Goal: Communication & Community: Answer question/provide support

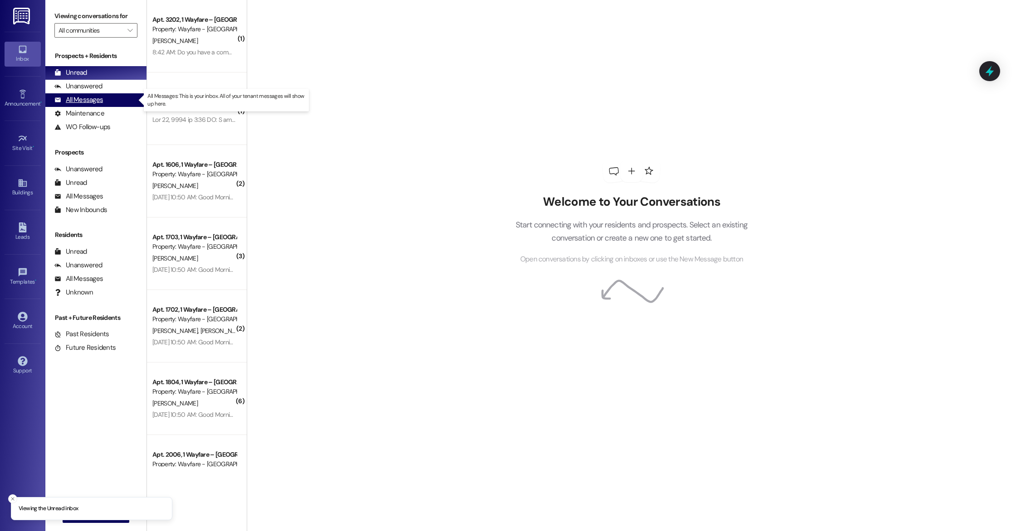
click at [68, 102] on div "All Messages" at bounding box center [78, 100] width 49 height 10
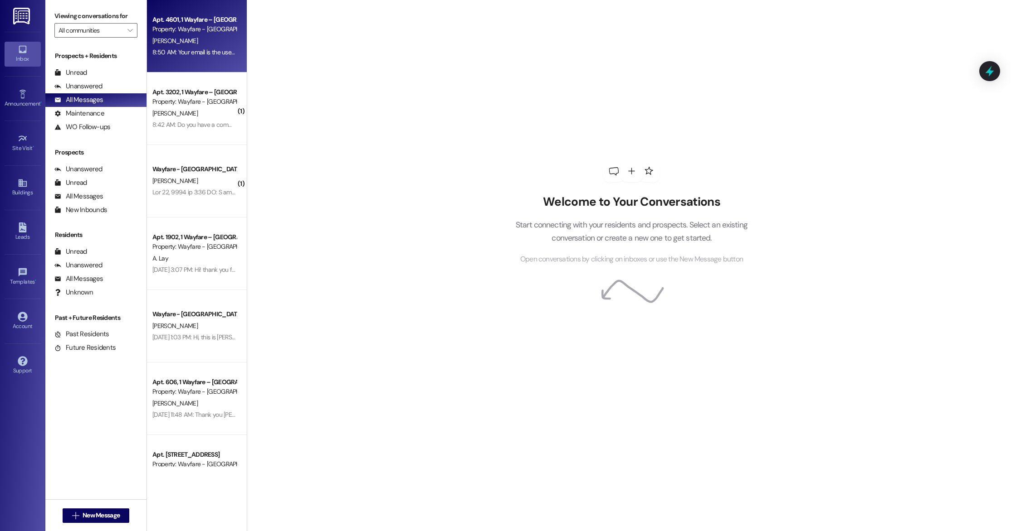
click at [170, 54] on div "8:50 AM: Your email is the username and the password is "Wayfare1!" 8:50 AM: Yo…" at bounding box center [242, 52] width 181 height 8
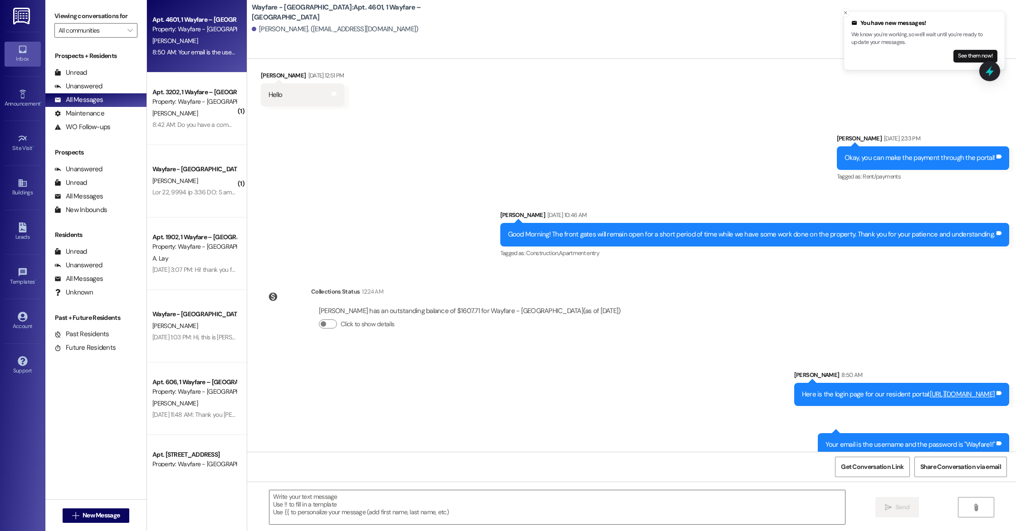
scroll to position [7634, 0]
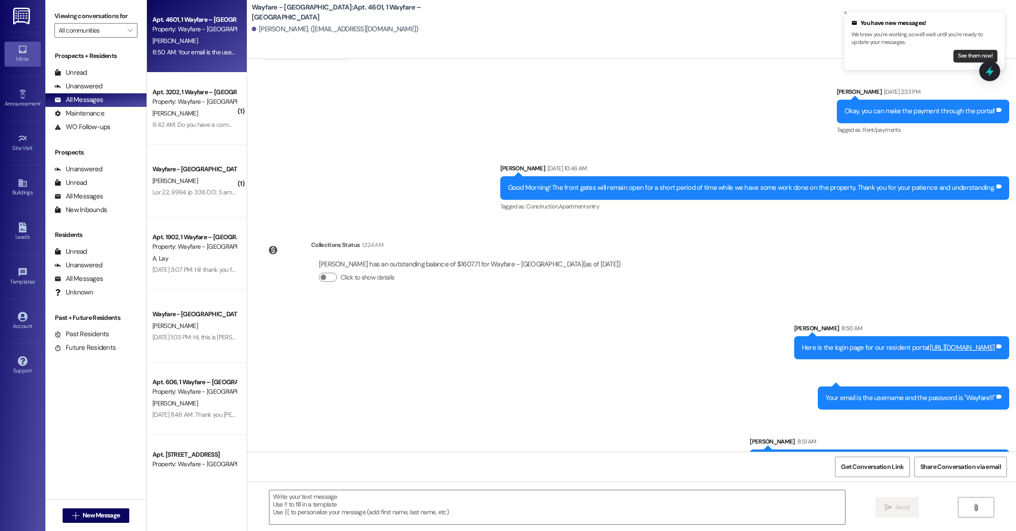
click at [972, 56] on button "See them now!" at bounding box center [975, 56] width 44 height 13
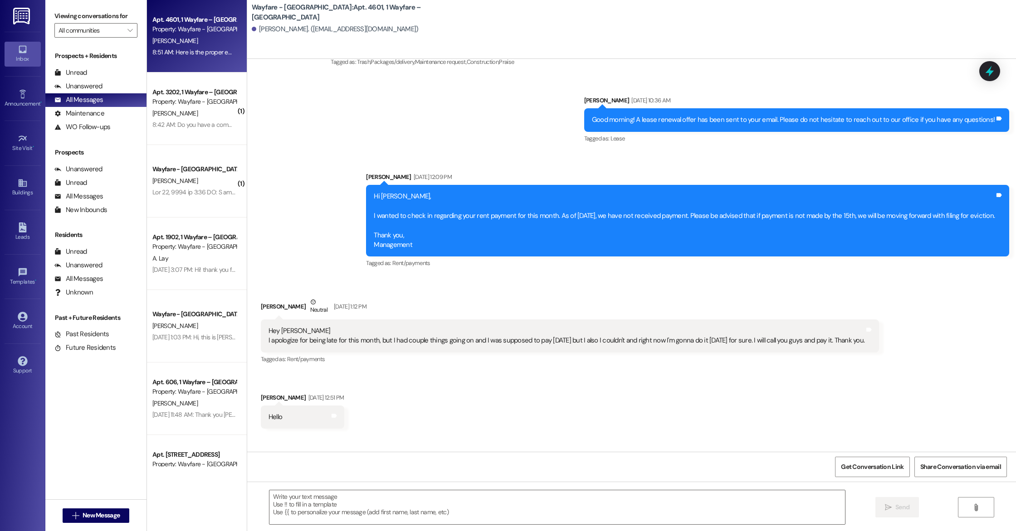
scroll to position [7621, 0]
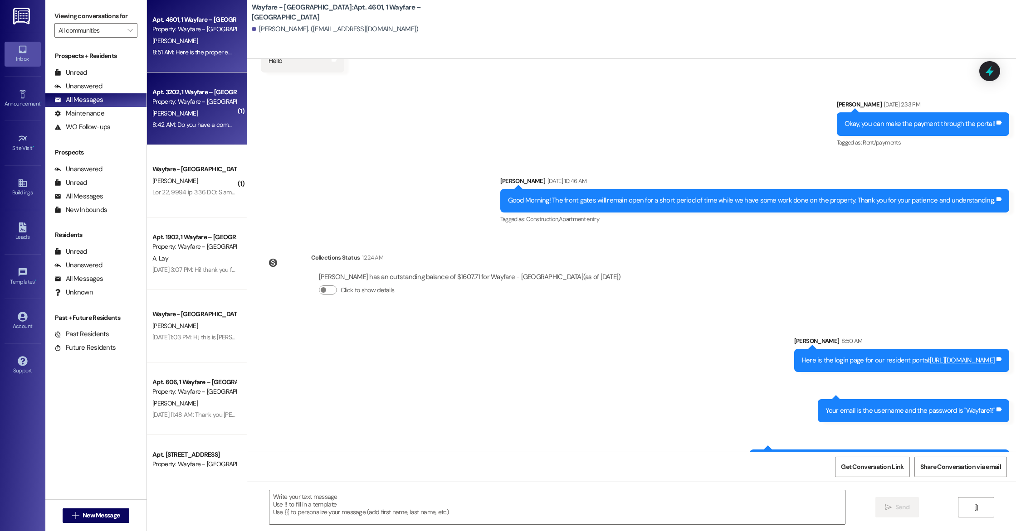
click at [170, 115] on div "[PERSON_NAME]" at bounding box center [194, 113] width 86 height 11
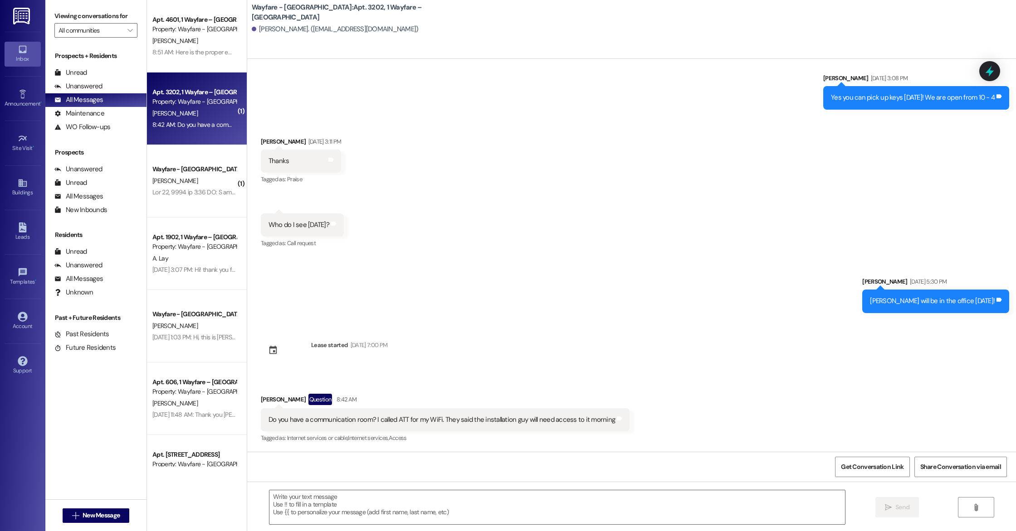
scroll to position [3570, 0]
click at [280, 476] on div "Get Conversation Link Share Conversation via email" at bounding box center [631, 467] width 769 height 30
click at [282, 499] on textarea at bounding box center [556, 508] width 575 height 34
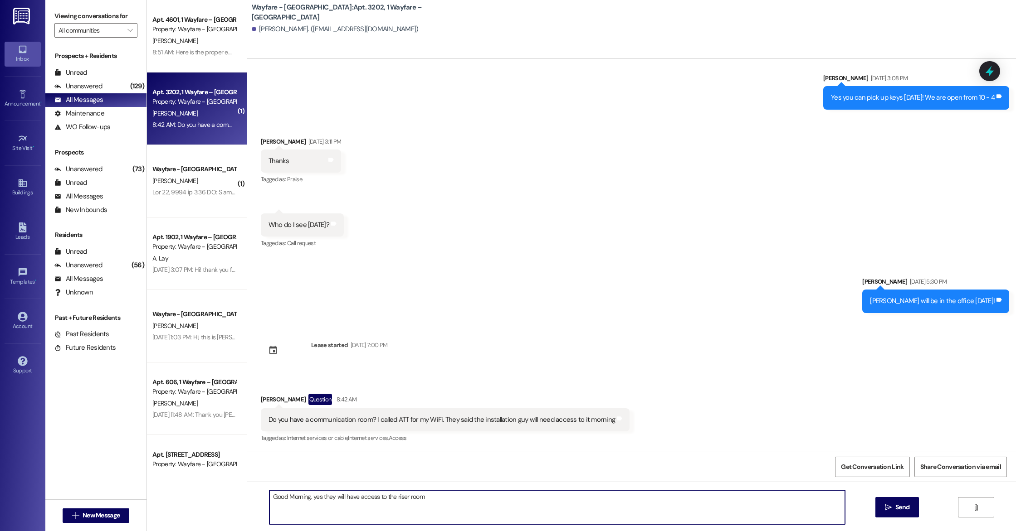
type textarea "Good Morning, yes they will have access to the riser room."
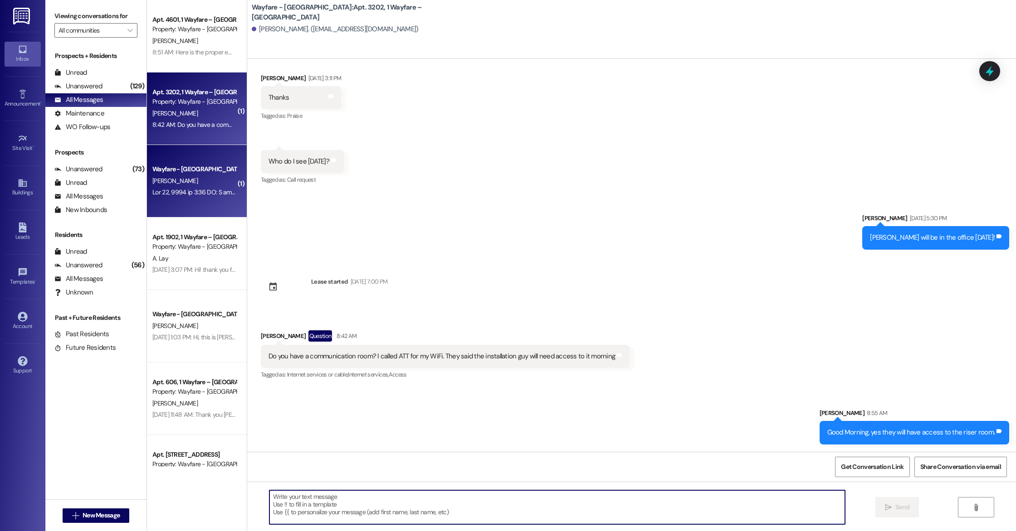
click at [196, 185] on div "[PERSON_NAME]" at bounding box center [194, 180] width 86 height 11
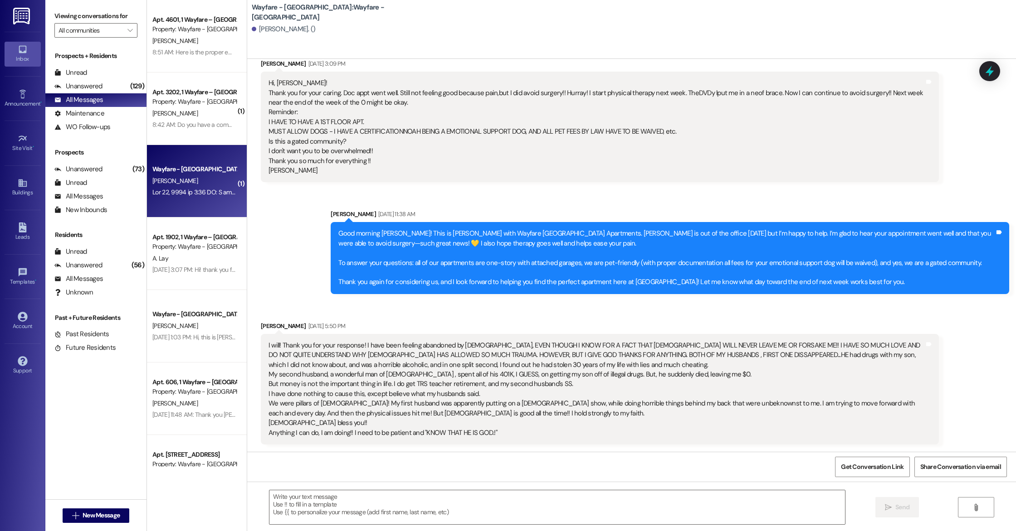
scroll to position [1154, 0]
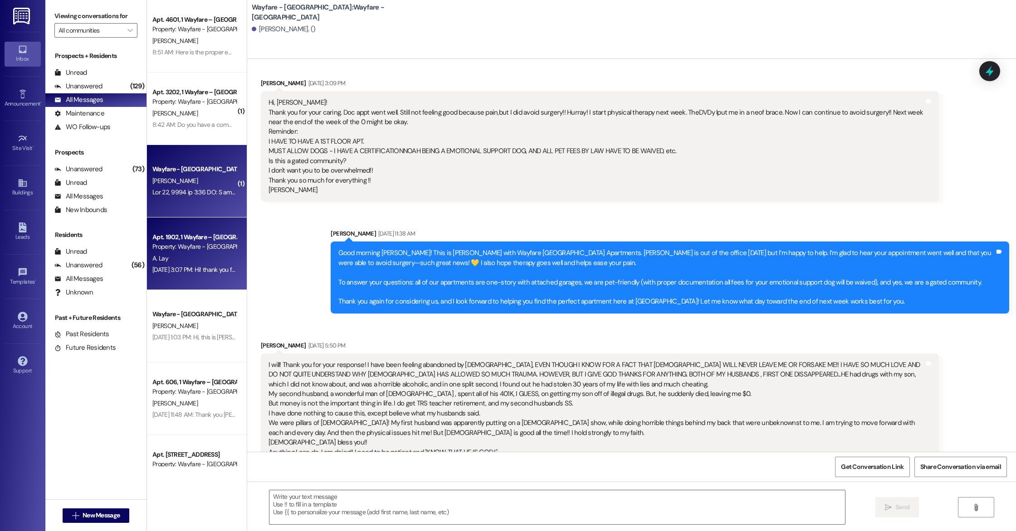
click at [152, 233] on div "Apt. 1902, 1 Wayfare – [GEOGRAPHIC_DATA]" at bounding box center [194, 238] width 84 height 10
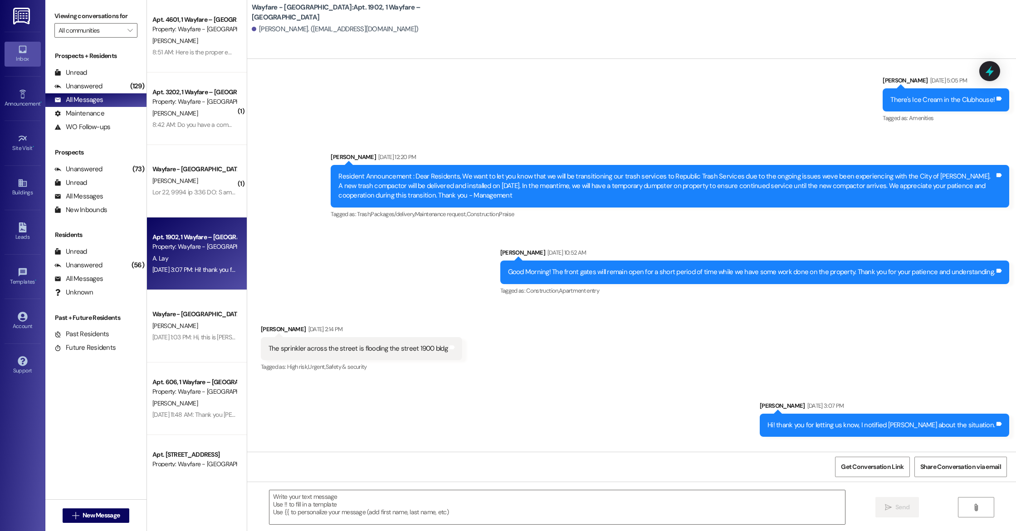
scroll to position [3543, 0]
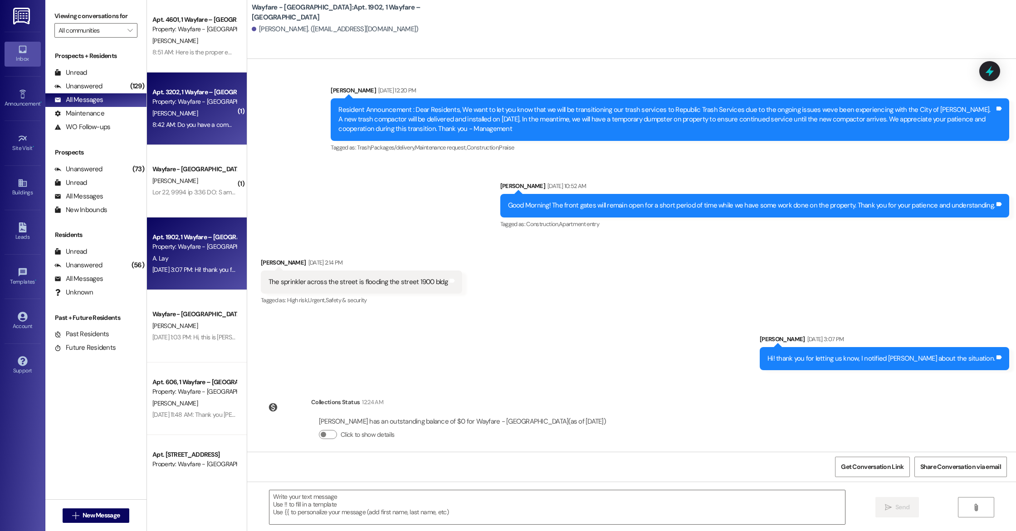
click at [210, 82] on div "Apt. 3202, 1 Wayfare – [GEOGRAPHIC_DATA] Property: Wayfare - [GEOGRAPHIC_DATA] …" at bounding box center [197, 109] width 100 height 73
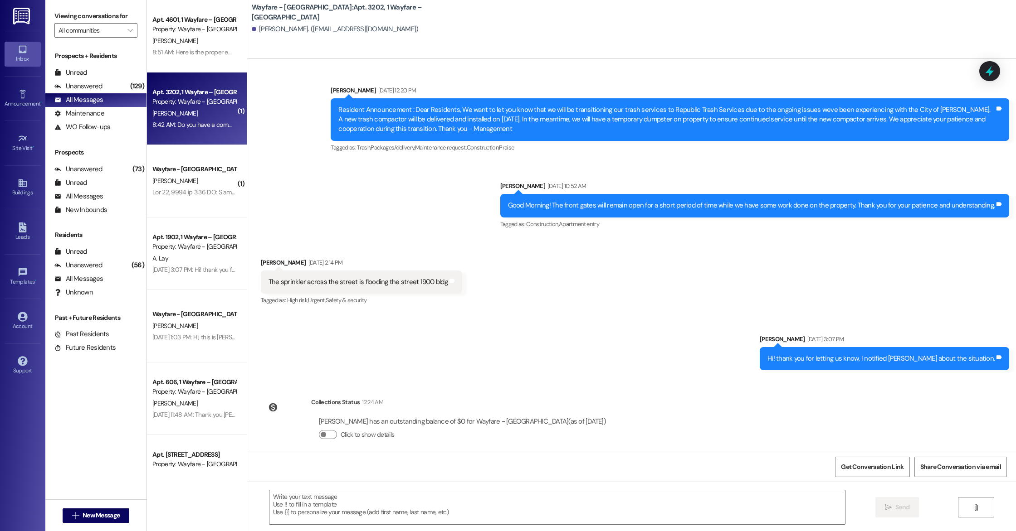
scroll to position [3711, 0]
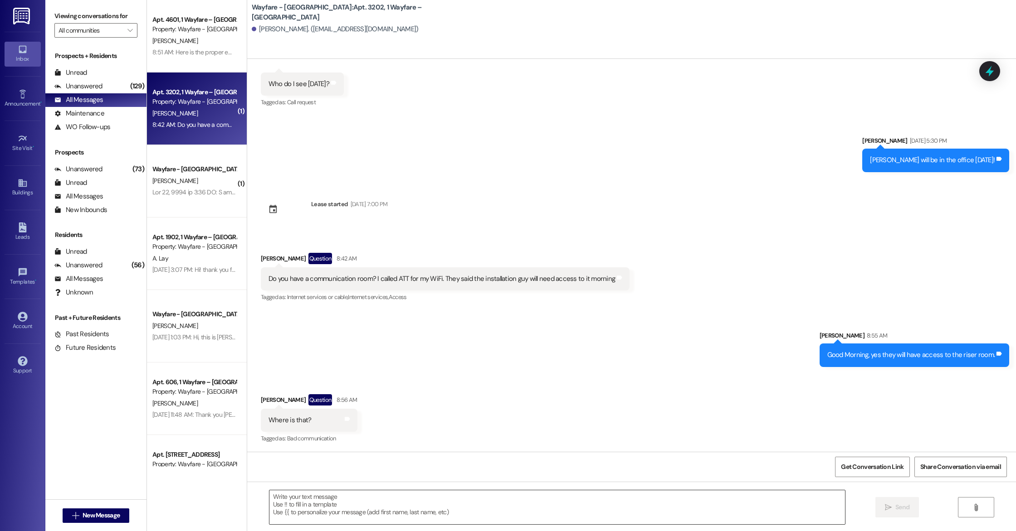
click at [275, 502] on textarea at bounding box center [556, 508] width 575 height 34
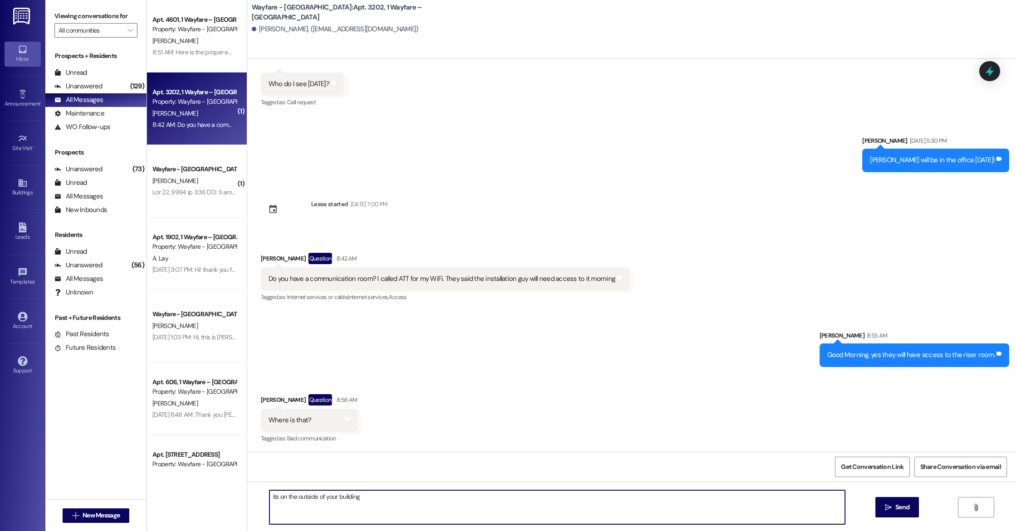
type textarea "its on the outside of your building"
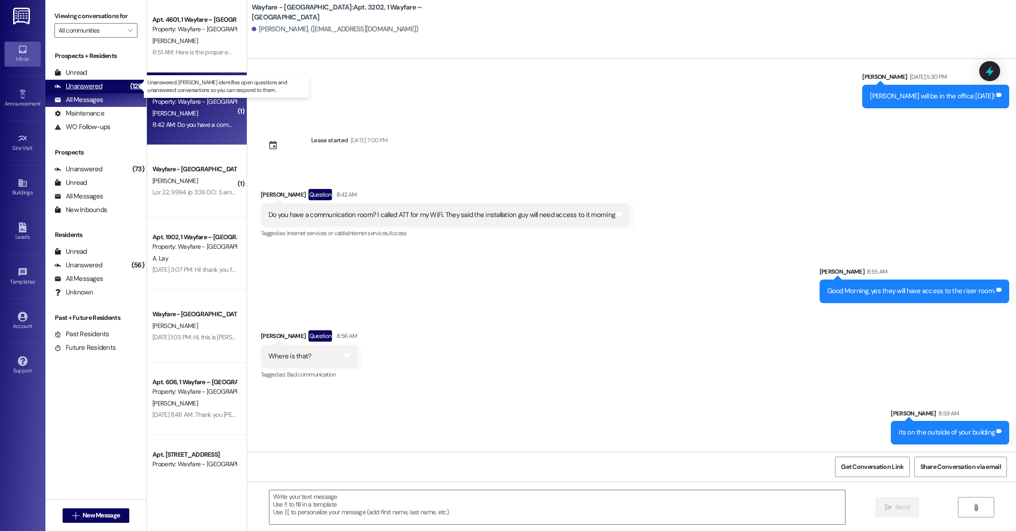
click at [64, 86] on div "Unanswered" at bounding box center [78, 87] width 48 height 10
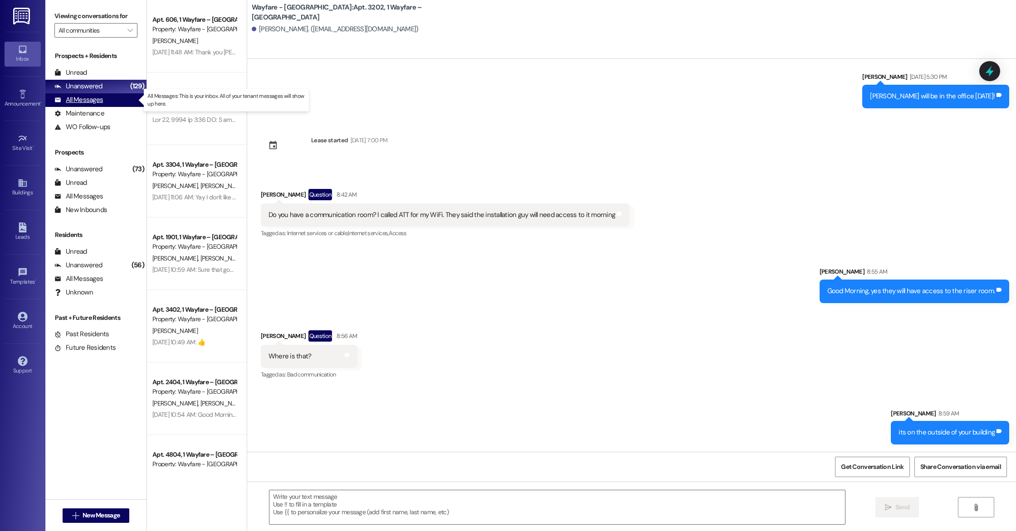
click at [96, 96] on div "All Messages" at bounding box center [78, 100] width 49 height 10
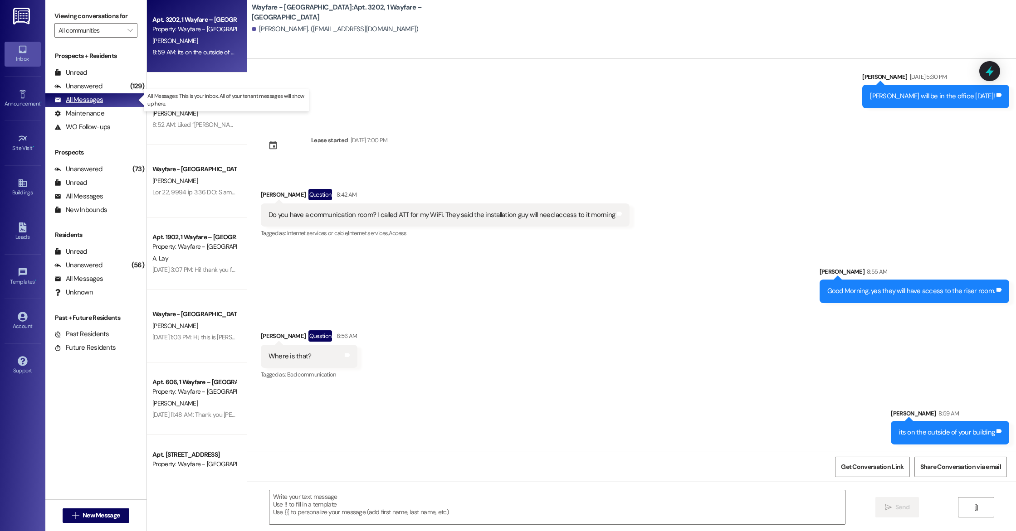
click at [95, 106] on div "All Messages (undefined)" at bounding box center [95, 100] width 101 height 14
click at [95, 111] on div "Maintenance" at bounding box center [79, 114] width 50 height 10
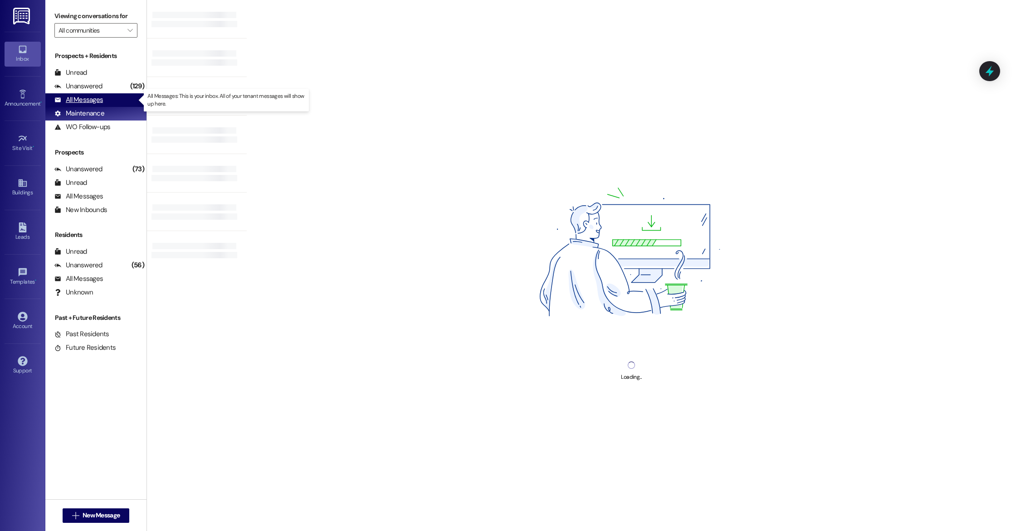
click at [86, 95] on div "All Messages" at bounding box center [78, 100] width 49 height 10
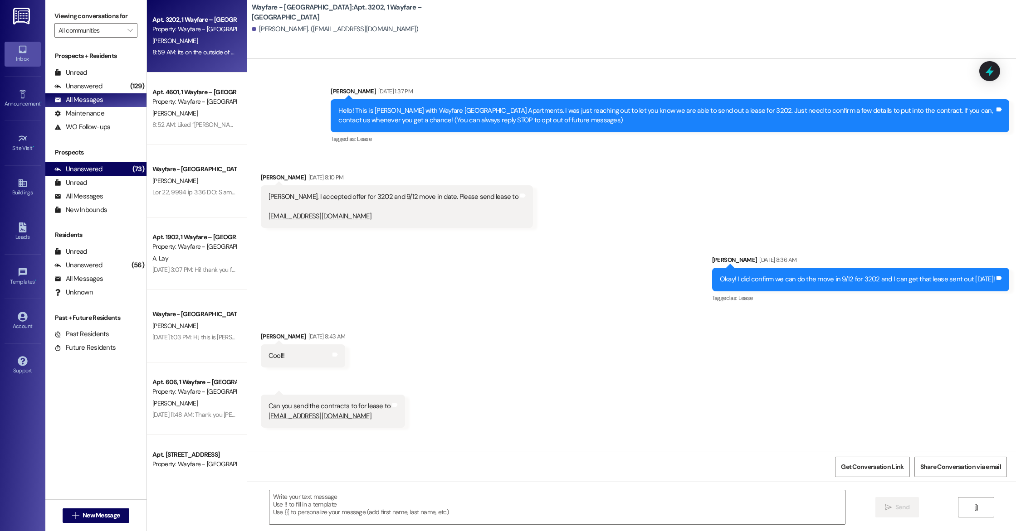
scroll to position [3711, 0]
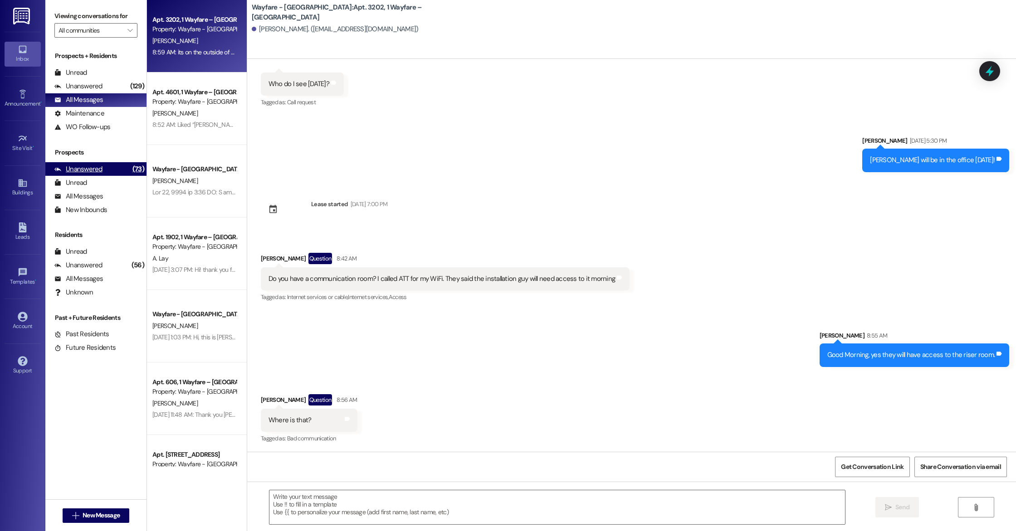
click at [76, 170] on div "Unanswered" at bounding box center [78, 170] width 48 height 10
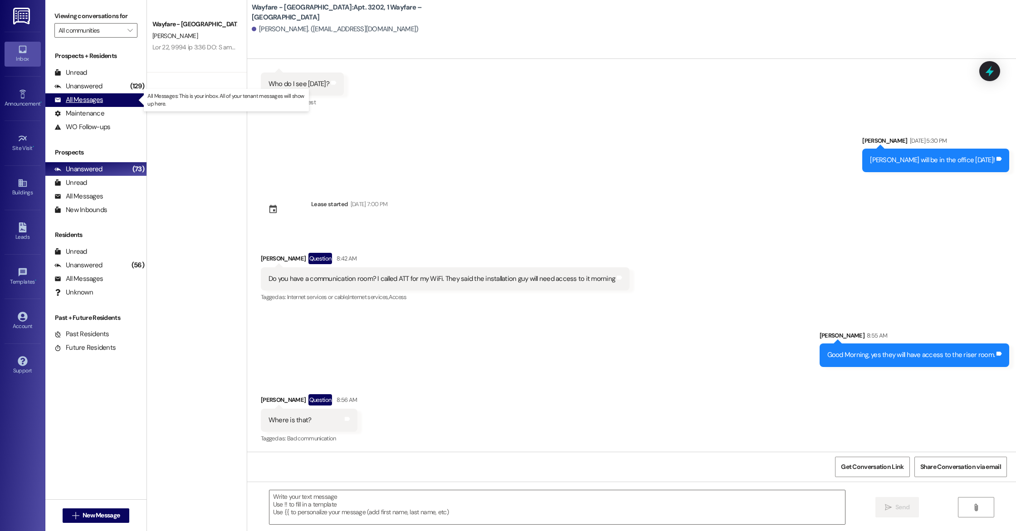
click at [101, 101] on div "All Messages" at bounding box center [78, 100] width 49 height 10
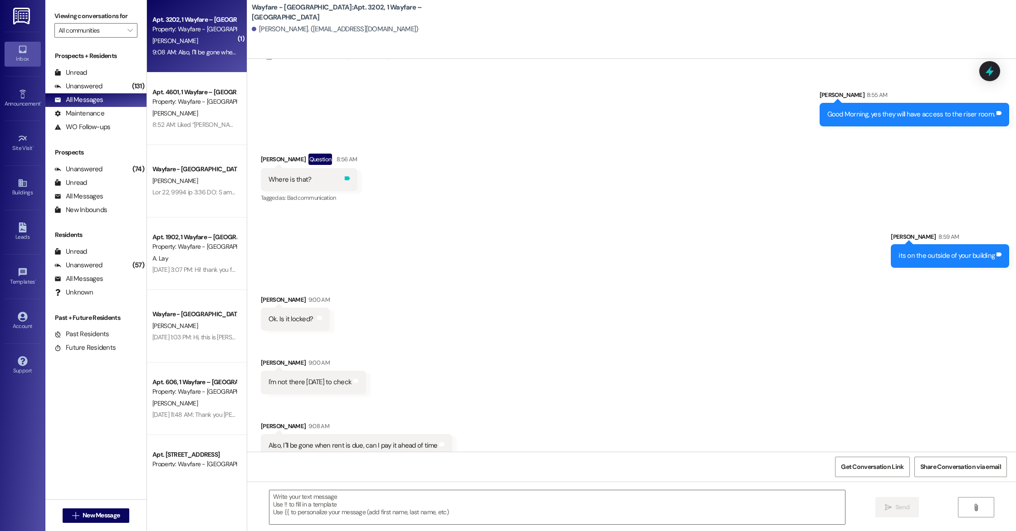
scroll to position [3965, 0]
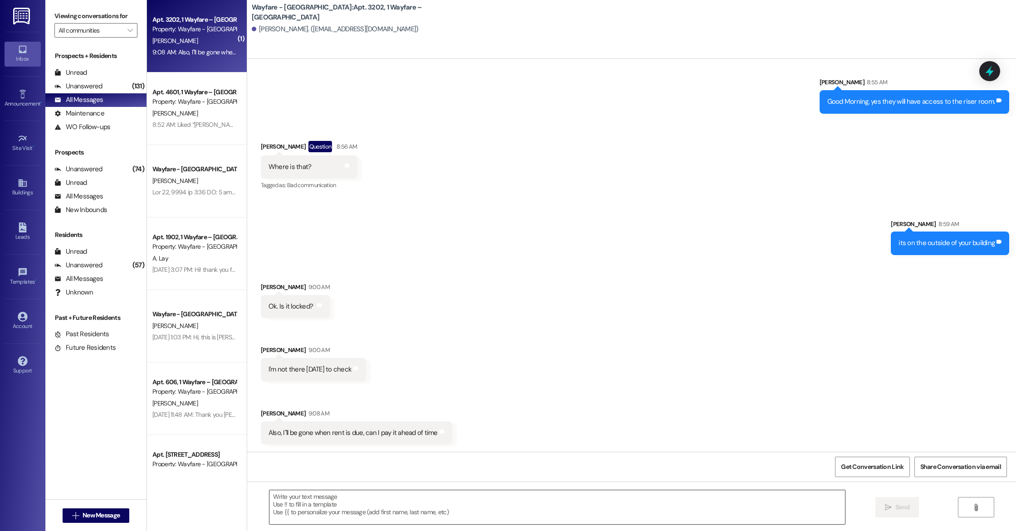
click at [311, 515] on textarea at bounding box center [556, 508] width 575 height 34
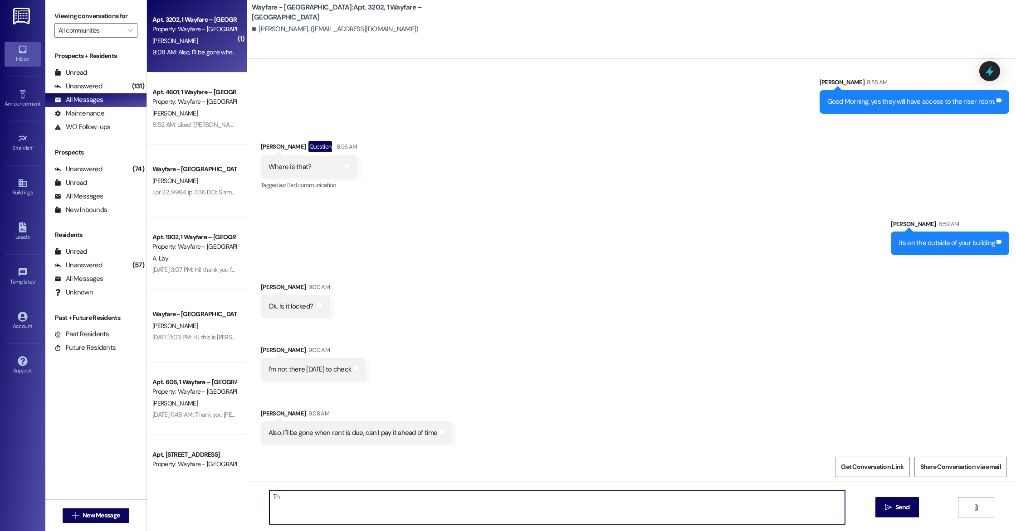
type textarea "T"
type textarea "You dont have to worry about it, they will know how to access it. and all rent …"
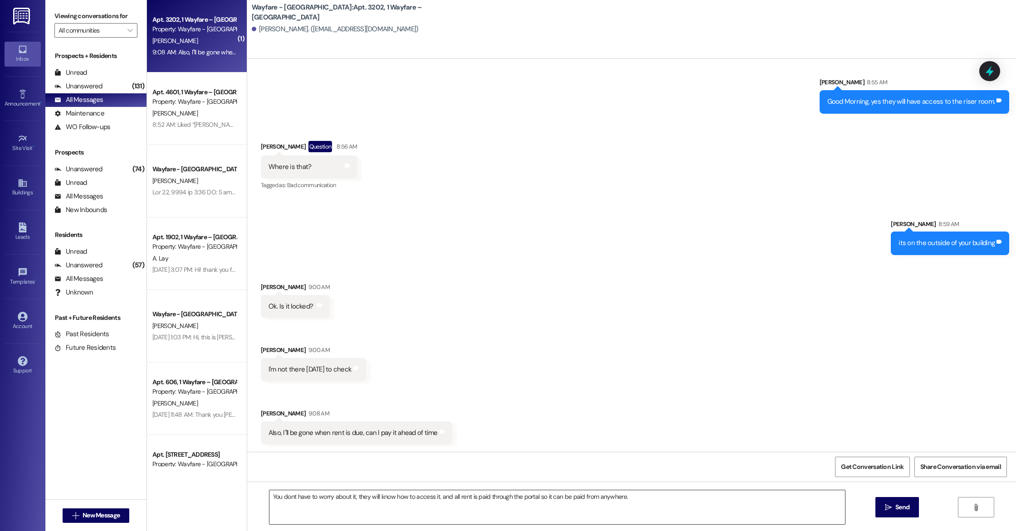
click at [284, 495] on textarea "You dont have to worry about it, they will know how to access it. and all rent …" at bounding box center [556, 508] width 575 height 34
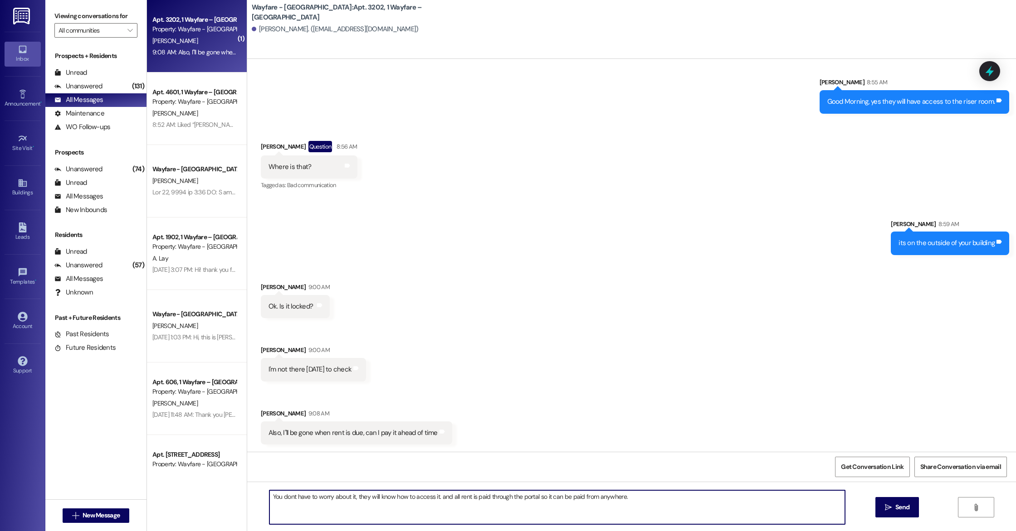
click at [287, 497] on textarea "You dont have to worry about it, they will know how to access it. and all rent …" at bounding box center [556, 508] width 575 height 34
click at [656, 498] on textarea "You don't have to worry about it, they will know how to access it. and all rent…" at bounding box center [556, 508] width 575 height 34
type textarea "You don't have to worry about it, they will know how to access it. and all rent…"
click at [883, 505] on span " Send" at bounding box center [897, 508] width 29 height 10
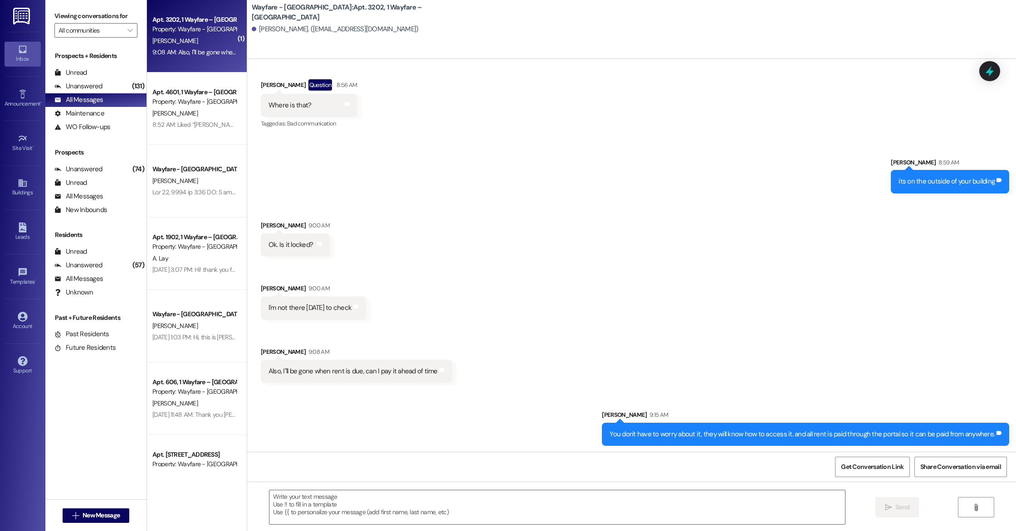
scroll to position [4028, 0]
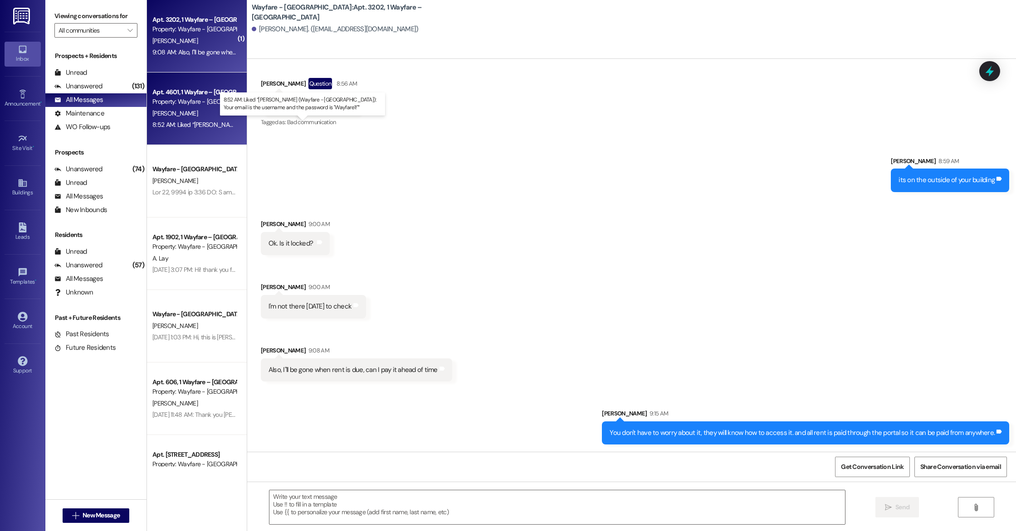
click at [193, 127] on div "8:52 AM: Liked “[PERSON_NAME] (Wayfare - [GEOGRAPHIC_DATA]): Your email is the …" at bounding box center [321, 125] width 339 height 8
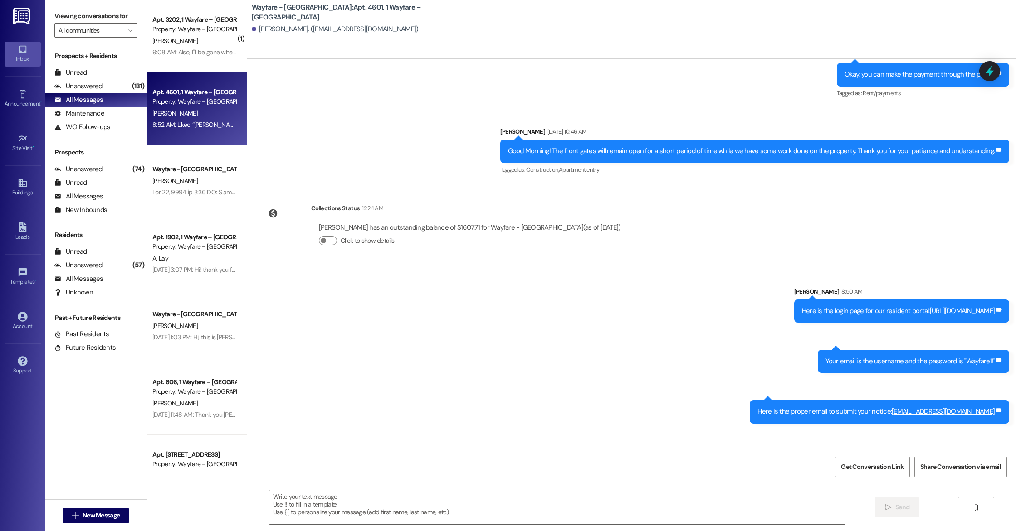
scroll to position [7698, 0]
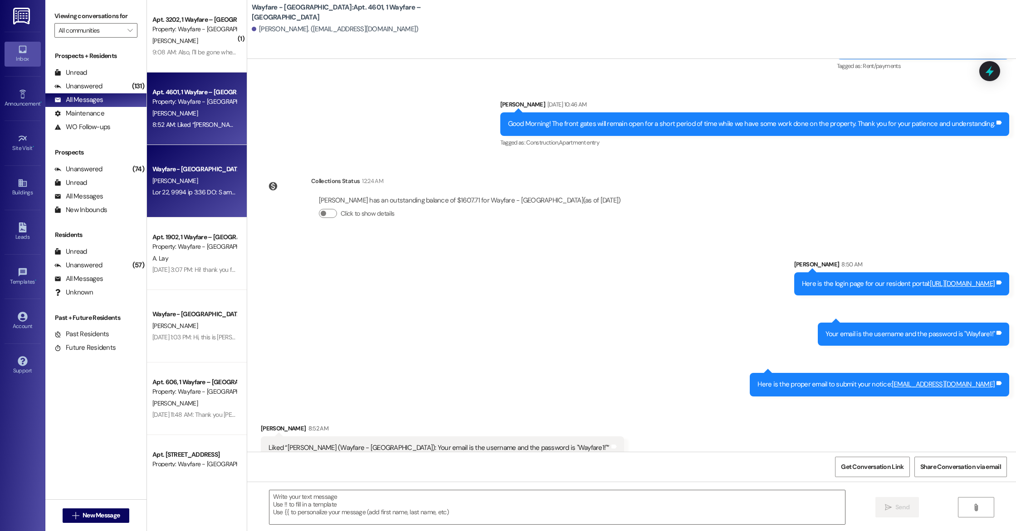
click at [187, 199] on div "Wayfare - [GEOGRAPHIC_DATA] [PERSON_NAME]" at bounding box center [197, 181] width 100 height 73
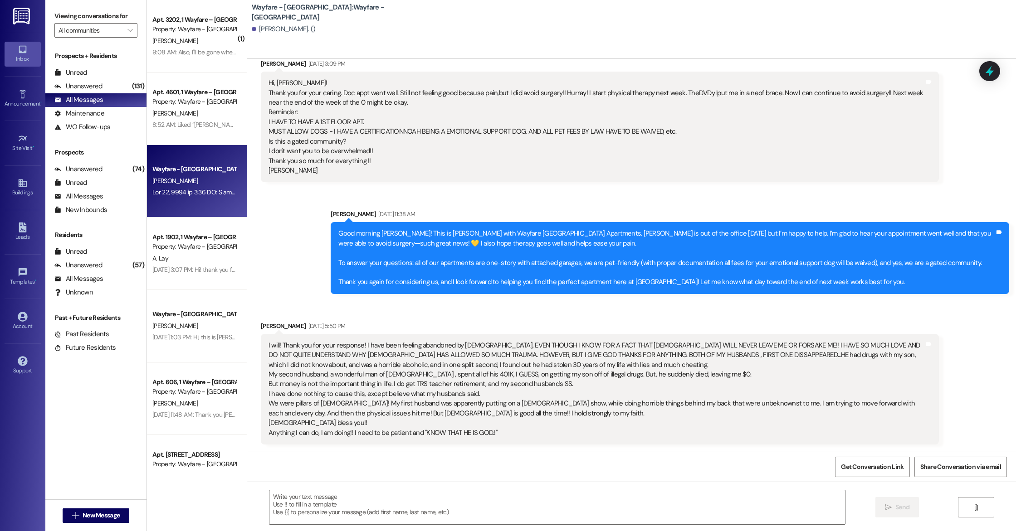
scroll to position [1154, 0]
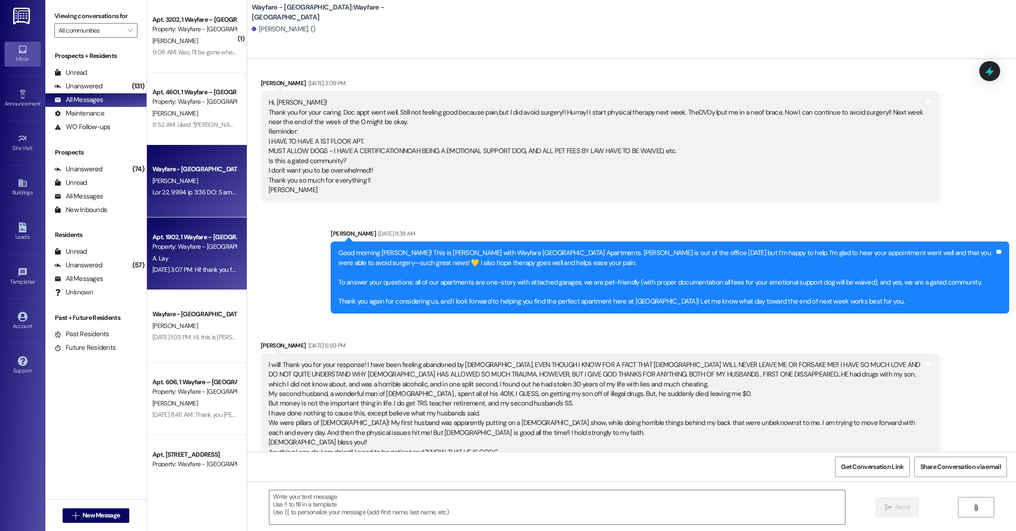
click at [192, 276] on div "Apt. 1902, 1 Wayfare – [GEOGRAPHIC_DATA] Property: Wayfare - [GEOGRAPHIC_DATA] …" at bounding box center [197, 254] width 100 height 73
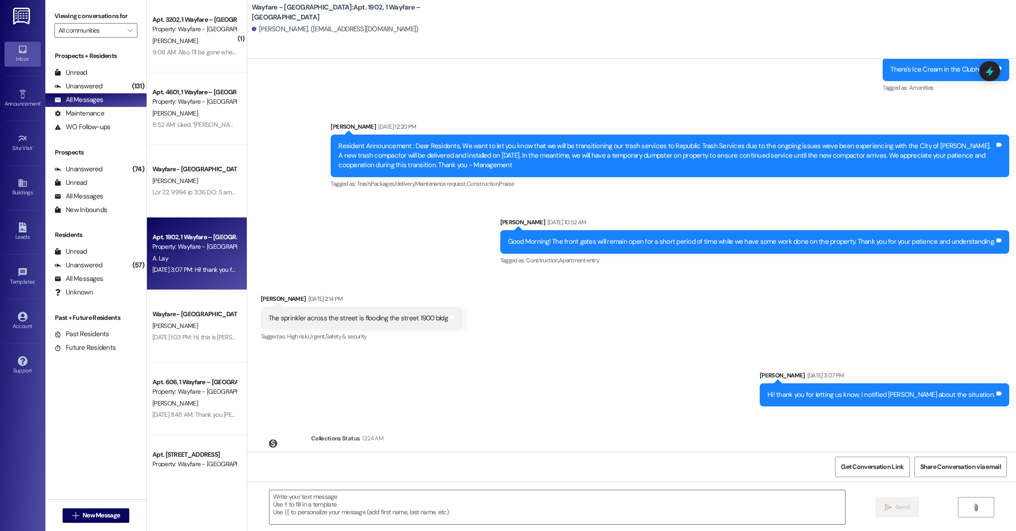
scroll to position [3543, 0]
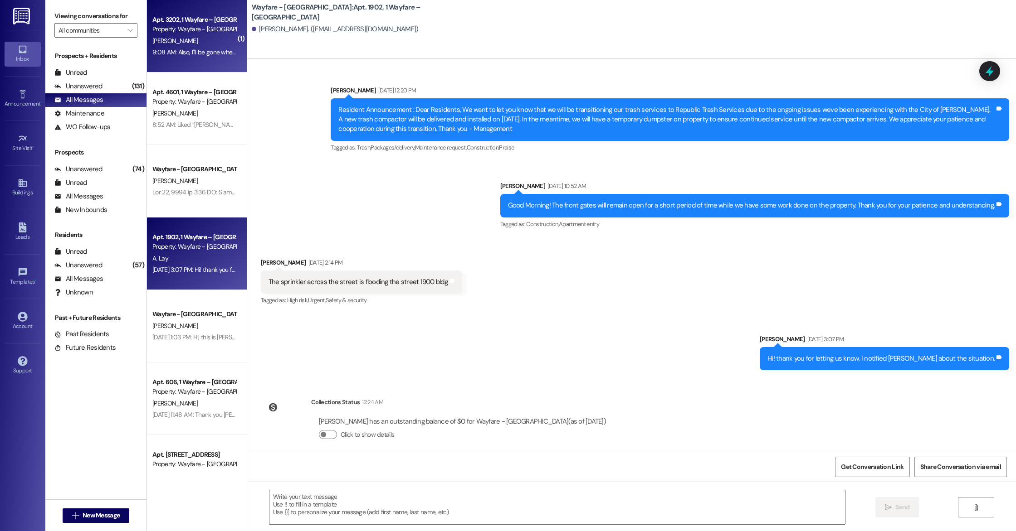
click at [185, 60] on div "Apt. 3202, 1 Wayfare – [GEOGRAPHIC_DATA] Property: Wayfare - [GEOGRAPHIC_DATA] …" at bounding box center [197, 36] width 100 height 73
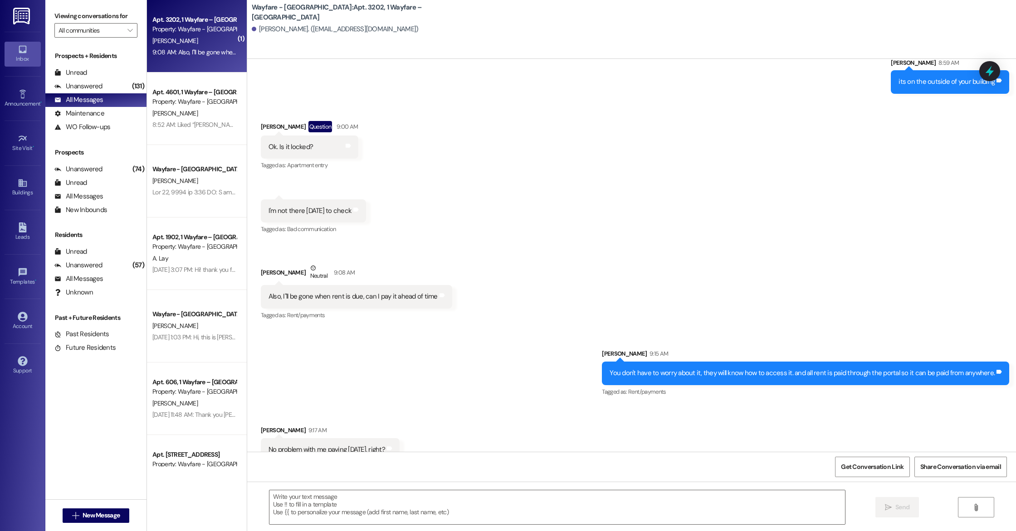
scroll to position [4143, 0]
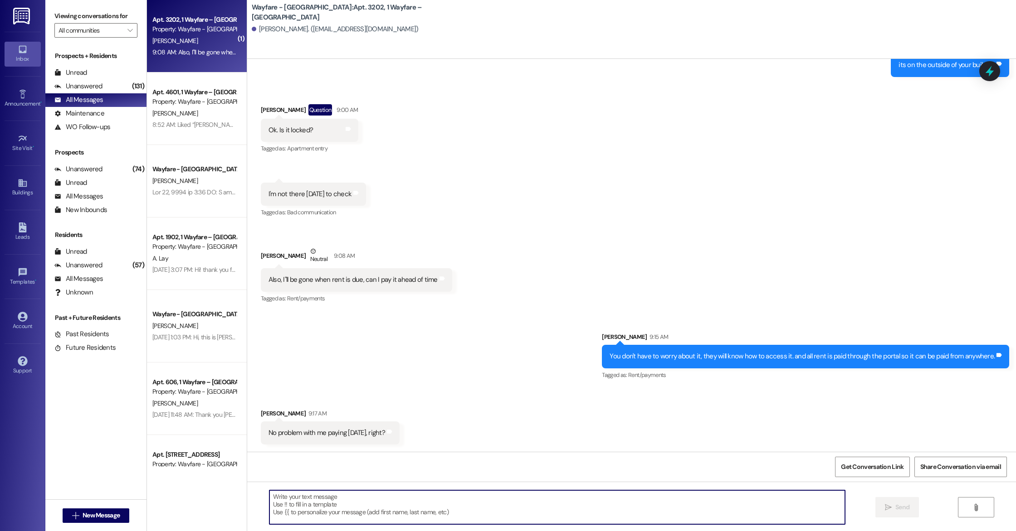
click at [292, 505] on textarea at bounding box center [556, 508] width 575 height 34
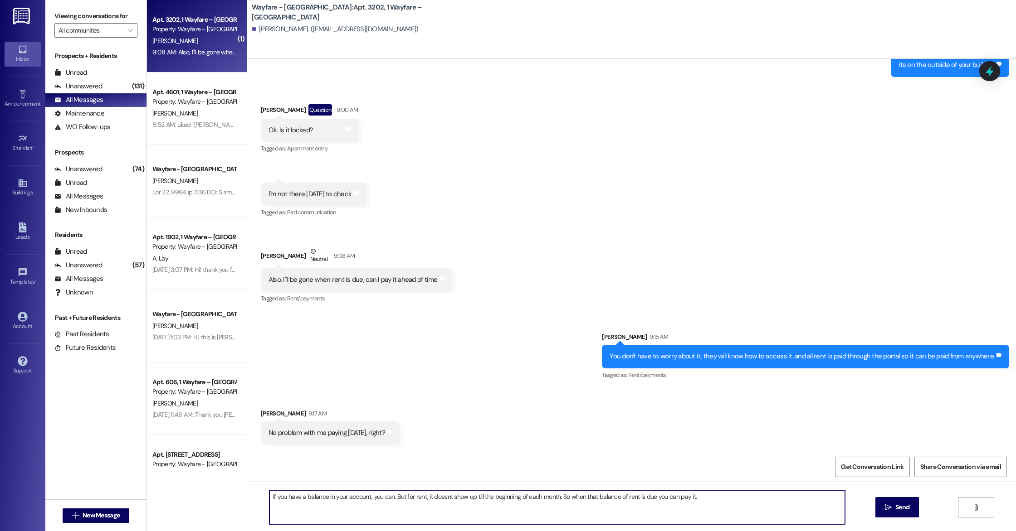
click at [513, 498] on textarea "If you have a balance in your account, you can. But for rent, it doesnt show up…" at bounding box center [556, 508] width 575 height 34
type textarea "If you have a balance in your account, you can. But for rent, it doesnt show up…"
click at [898, 510] on span "Send" at bounding box center [902, 508] width 14 height 10
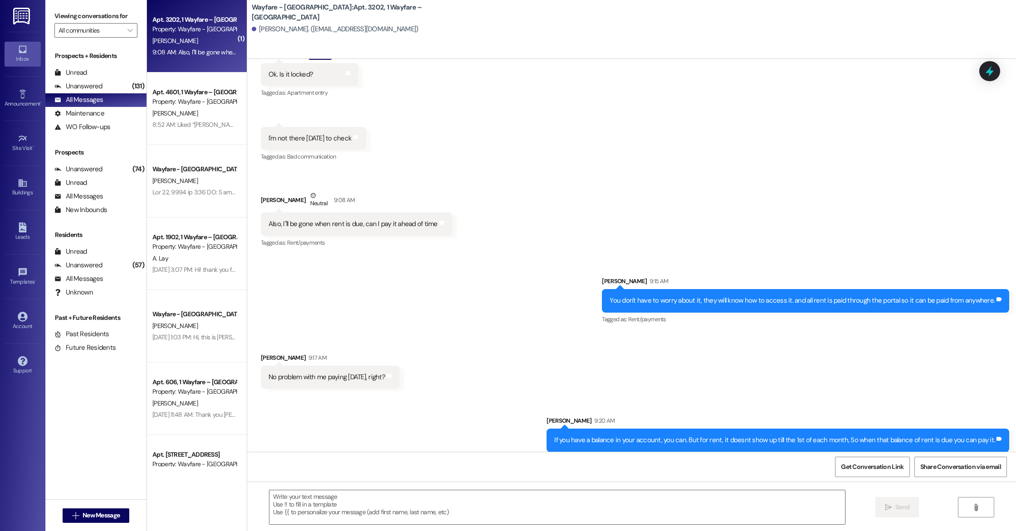
scroll to position [4206, 0]
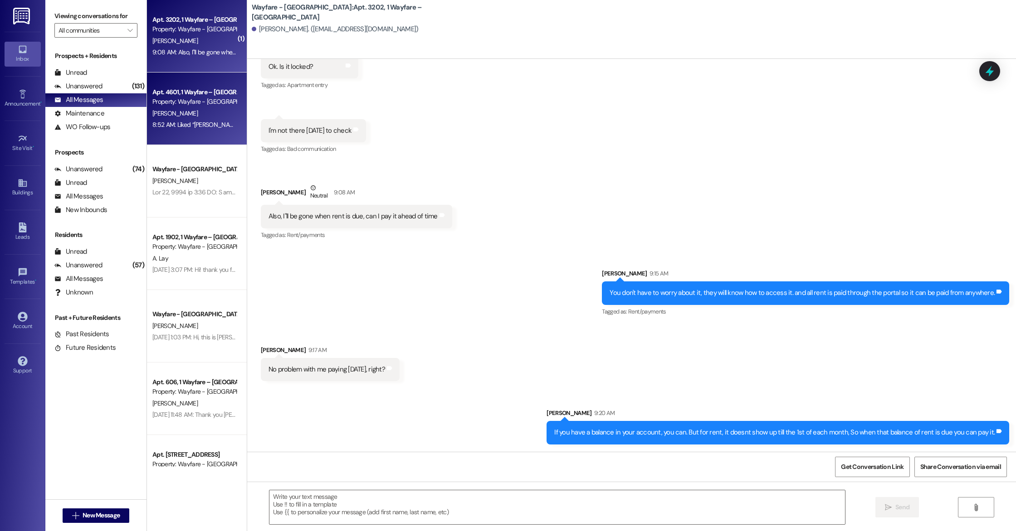
click at [156, 96] on div "Apt. 4601, 1 Wayfare – [GEOGRAPHIC_DATA]" at bounding box center [194, 93] width 84 height 10
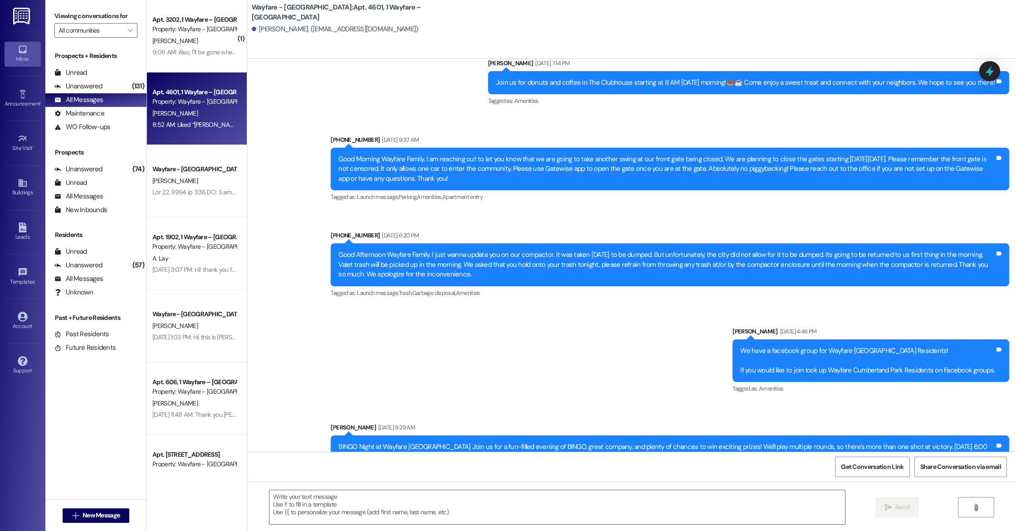
scroll to position [7529, 0]
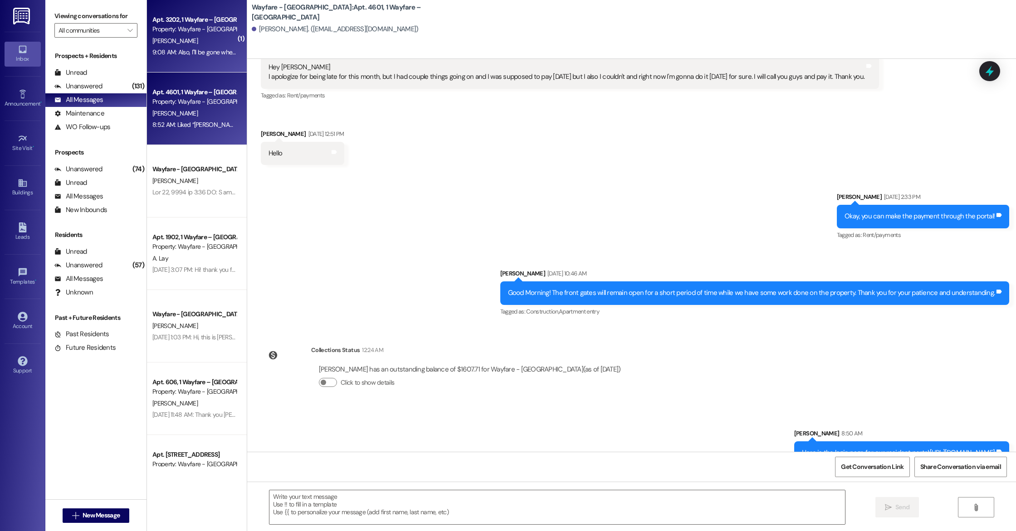
click at [170, 47] on div "9:08 AM: Also, I"ll be gone when rent is due, can I pay it ahead of time 9:08 A…" at bounding box center [194, 52] width 86 height 11
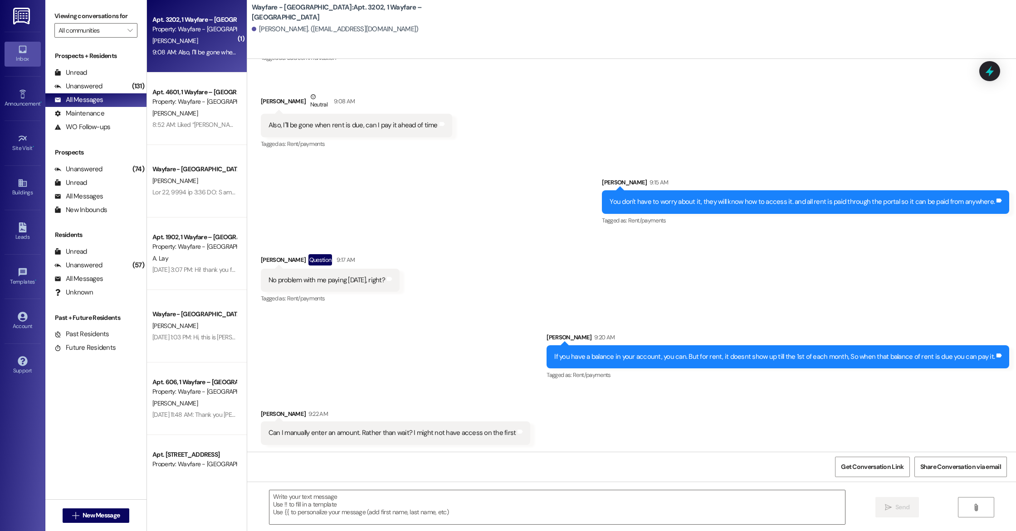
scroll to position [4298, 0]
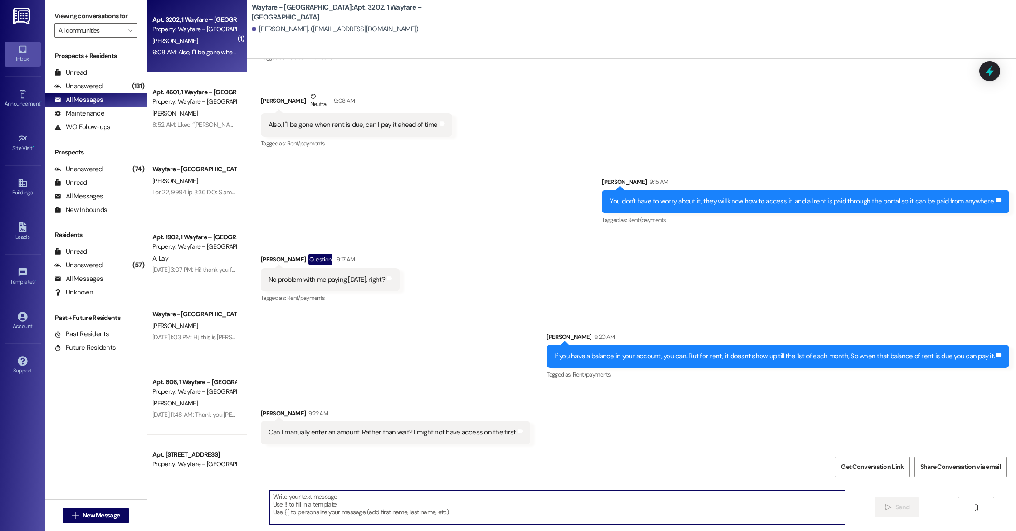
click at [297, 523] on textarea at bounding box center [556, 508] width 575 height 34
type textarea "y"
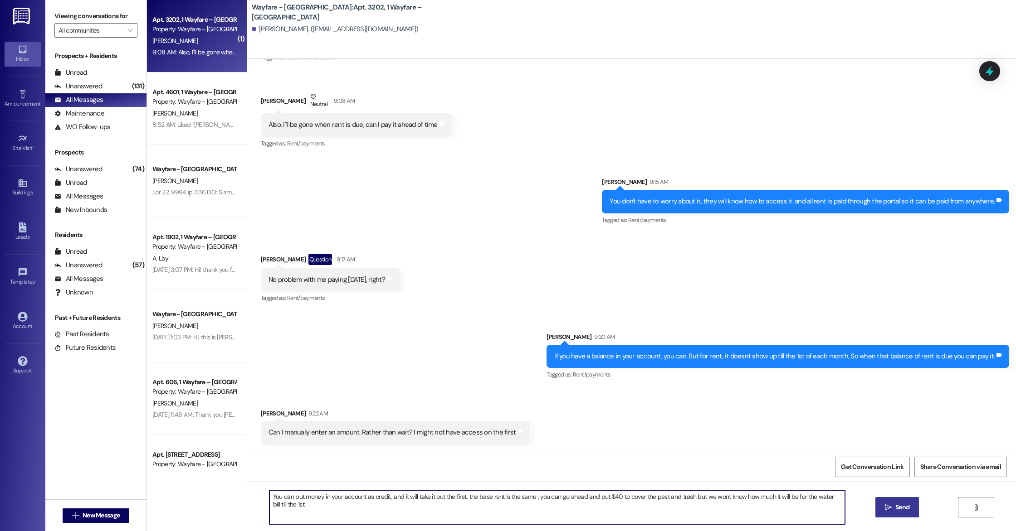
type textarea "You can put money in your account as credit, and it will take it out the first,…"
drag, startPoint x: 292, startPoint y: 513, endPoint x: 263, endPoint y: 489, distance: 37.6
click at [263, 489] on div "You can put money in your account as credit, and it will take it out the first,…" at bounding box center [631, 516] width 769 height 68
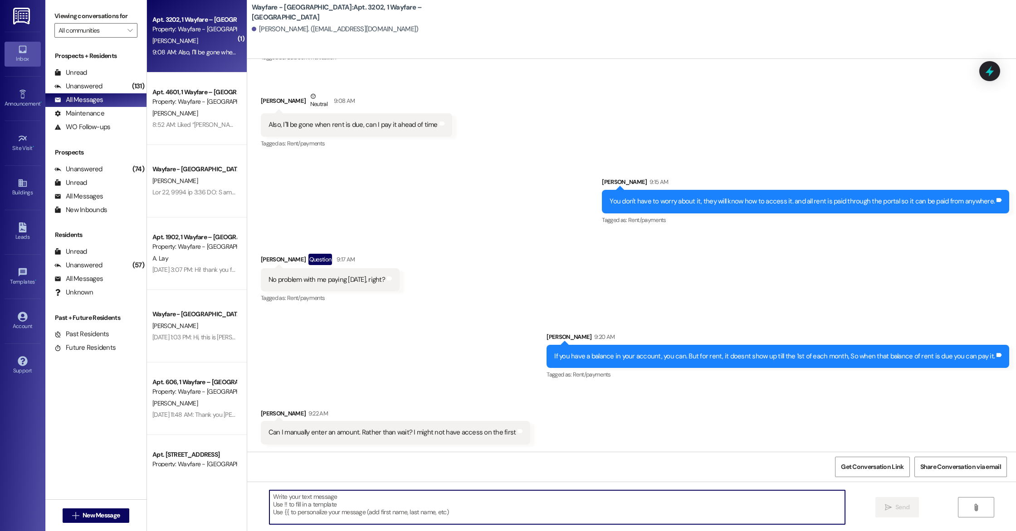
paste textarea "You can go ahead and put funds in your portal as a credit, and the system will …"
type textarea "You can go ahead and put funds in your portal as a credit, and the system will …"
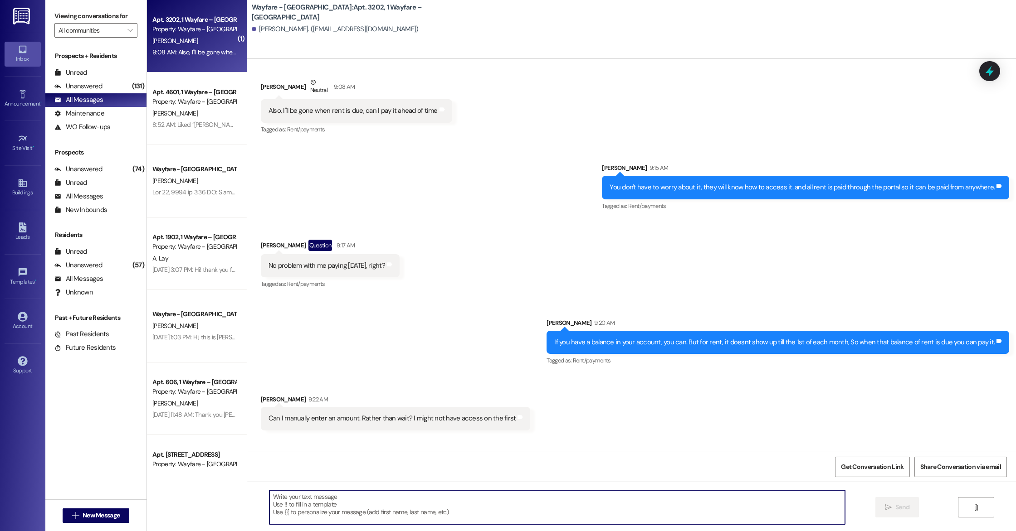
scroll to position [4371, 0]
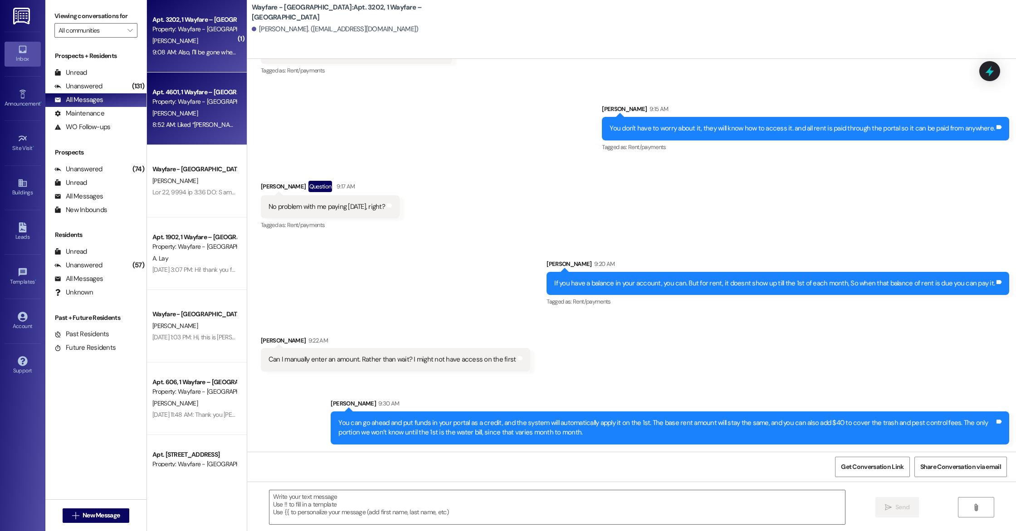
click at [204, 104] on div "Property: Wayfare - [GEOGRAPHIC_DATA]" at bounding box center [194, 102] width 84 height 10
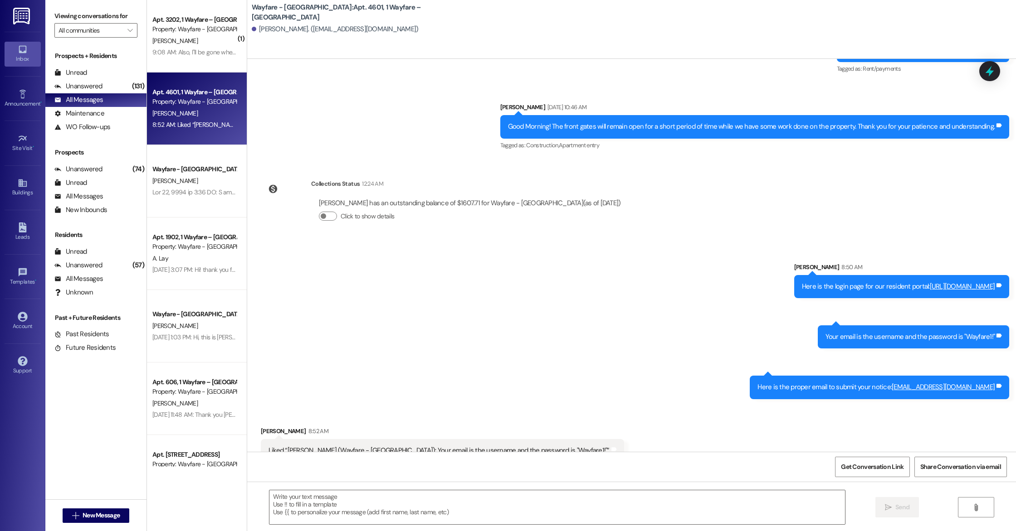
scroll to position [7698, 0]
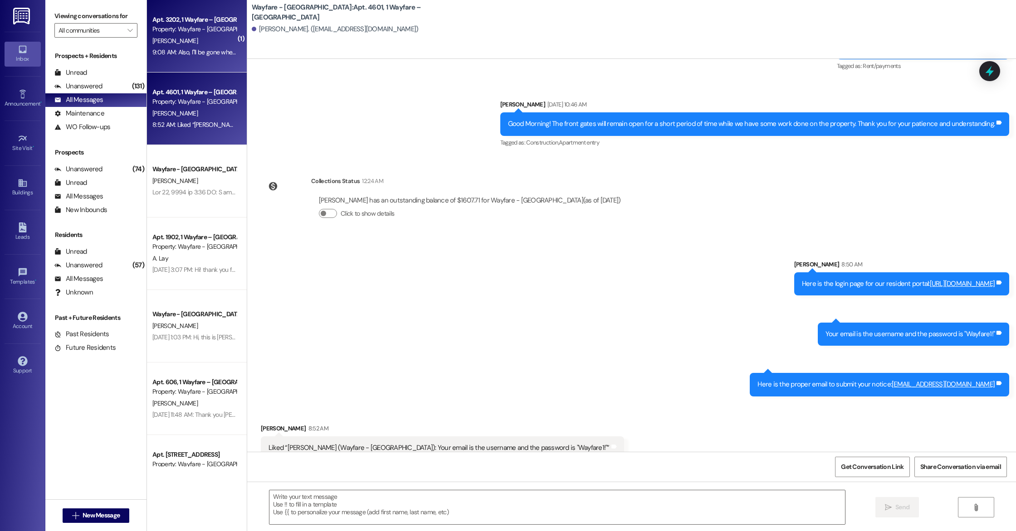
click at [185, 54] on div "9:08 AM: Also, I"ll be gone when rent is due, can I pay it ahead of time 9:08 A…" at bounding box center [243, 52] width 182 height 8
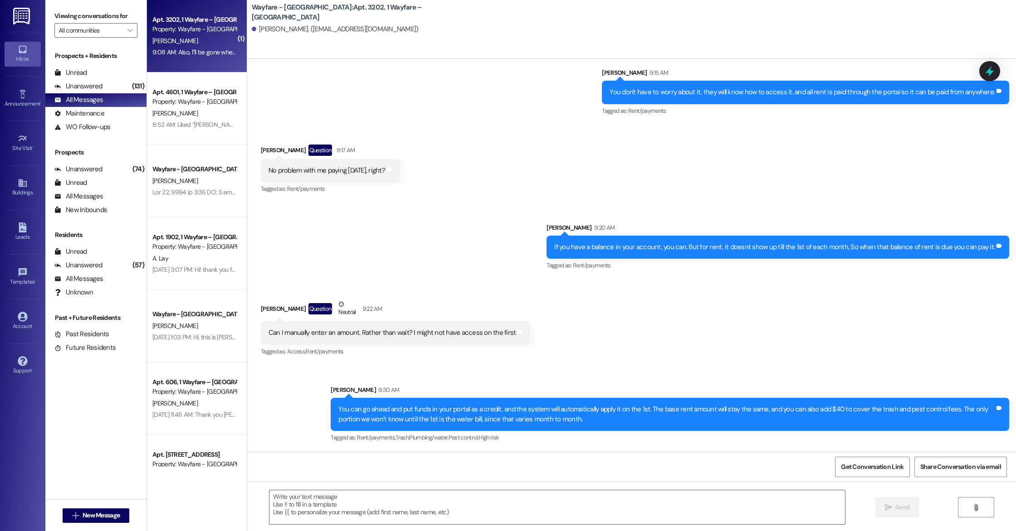
scroll to position [4407, 0]
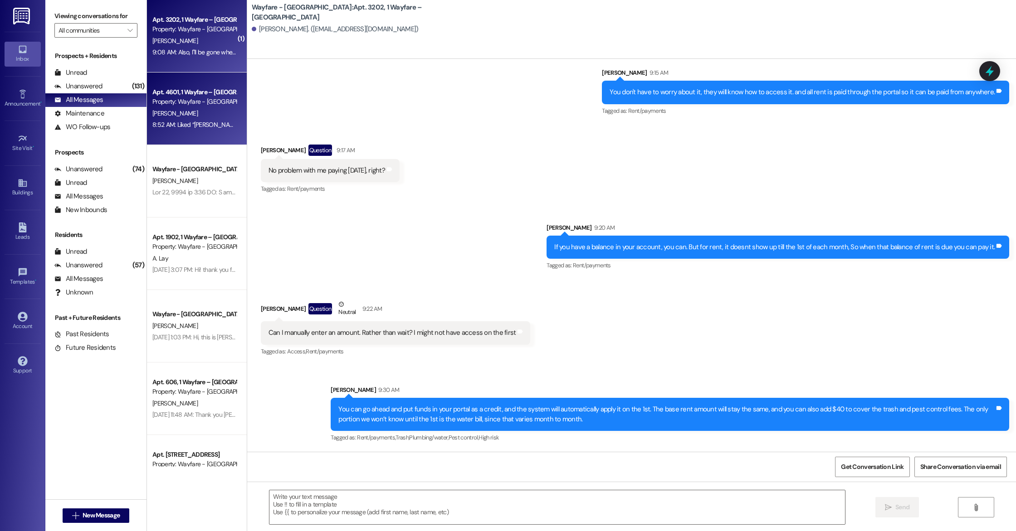
click at [190, 93] on div "Apt. 4601, 1 Wayfare – [GEOGRAPHIC_DATA]" at bounding box center [194, 93] width 84 height 10
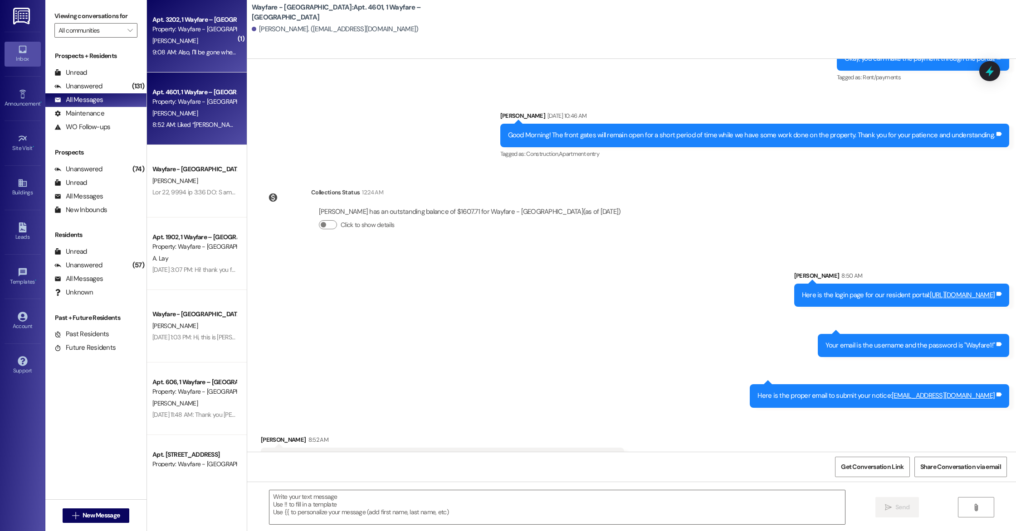
click at [181, 51] on div "9:08 AM: Also, I"ll be gone when rent is due, can I pay it ahead of time 9:08 A…" at bounding box center [243, 52] width 182 height 8
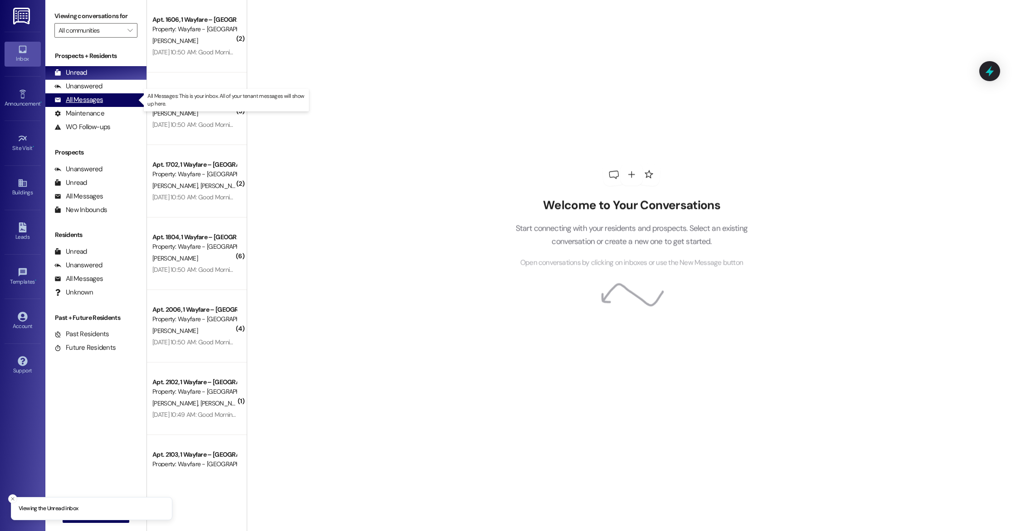
click at [79, 102] on div "All Messages" at bounding box center [78, 100] width 49 height 10
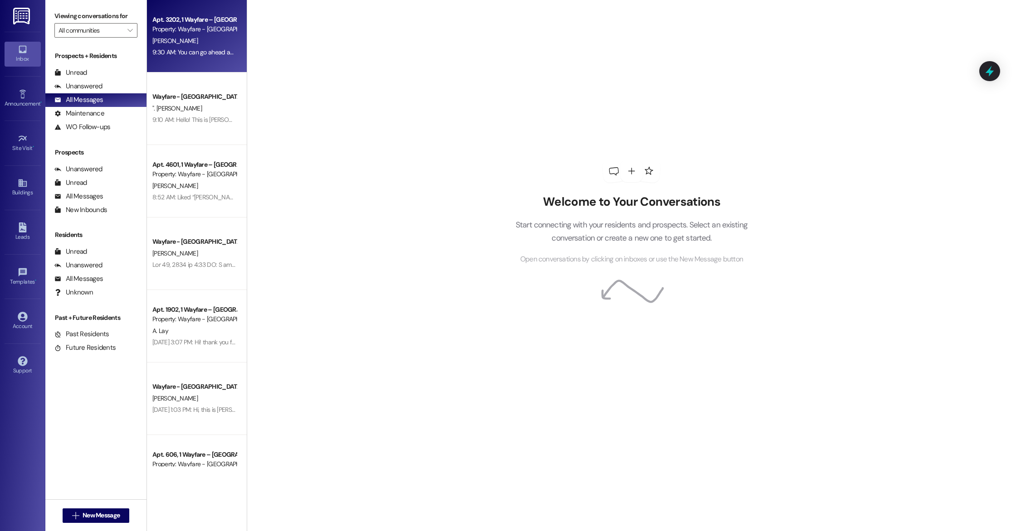
click at [166, 55] on div "9:30 AM: You can go ahead and put funds in your portal as a credit, and the sys…" at bounding box center [576, 52] width 848 height 8
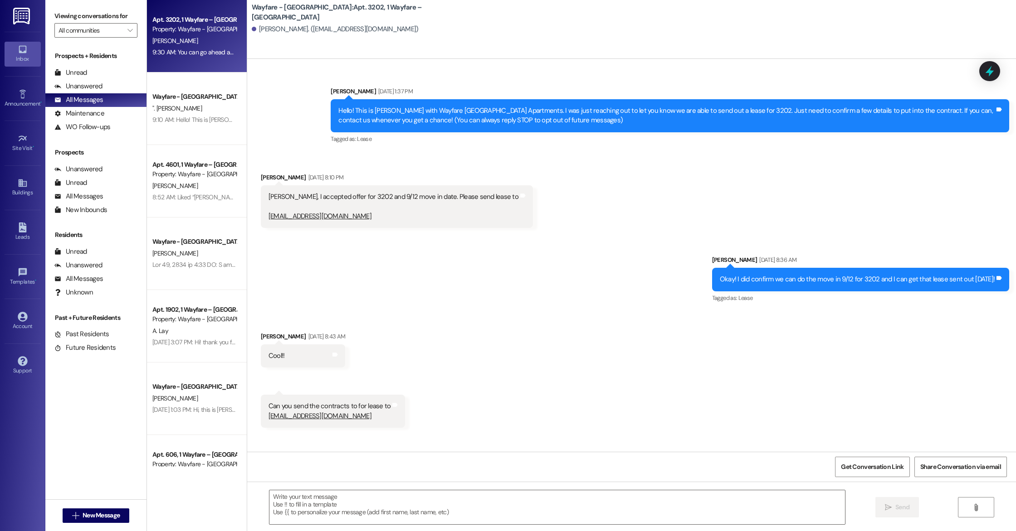
scroll to position [4407, 0]
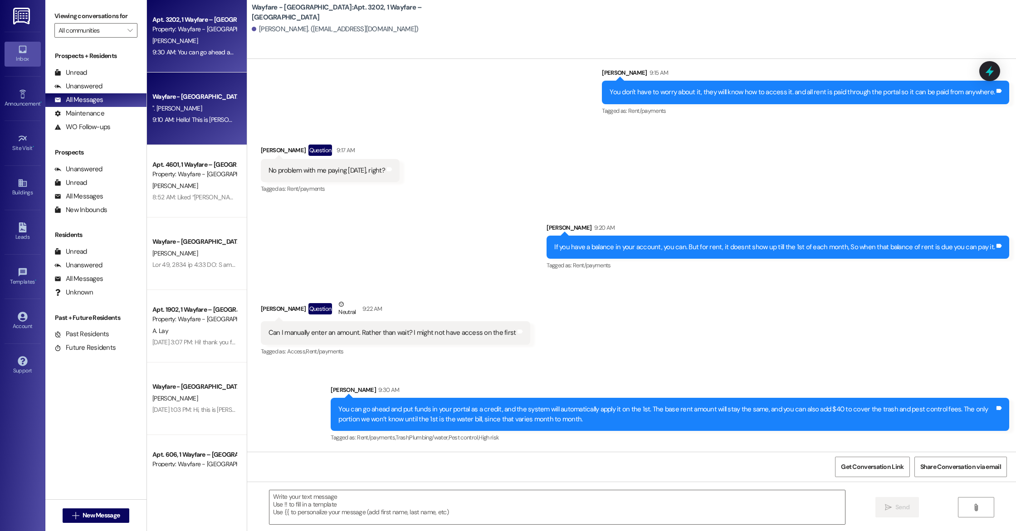
click at [179, 115] on div "9:10 AM: Hello! This is [PERSON_NAME] with Wayfare [GEOGRAPHIC_DATA] Apartments…" at bounding box center [194, 119] width 86 height 11
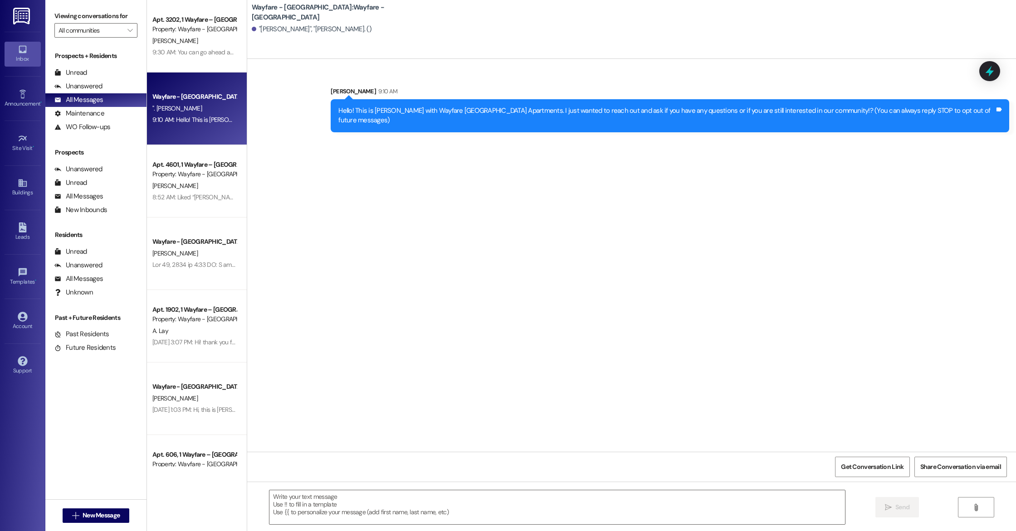
scroll to position [0, 0]
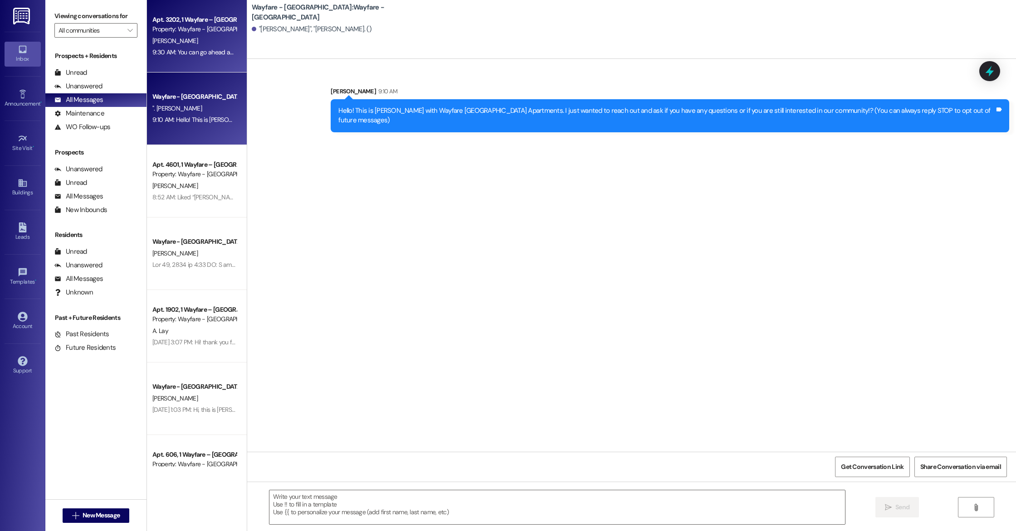
click at [185, 67] on div "Apt. 3202, 1 Wayfare – [GEOGRAPHIC_DATA] Property: Wayfare - [GEOGRAPHIC_DATA] …" at bounding box center [197, 36] width 100 height 73
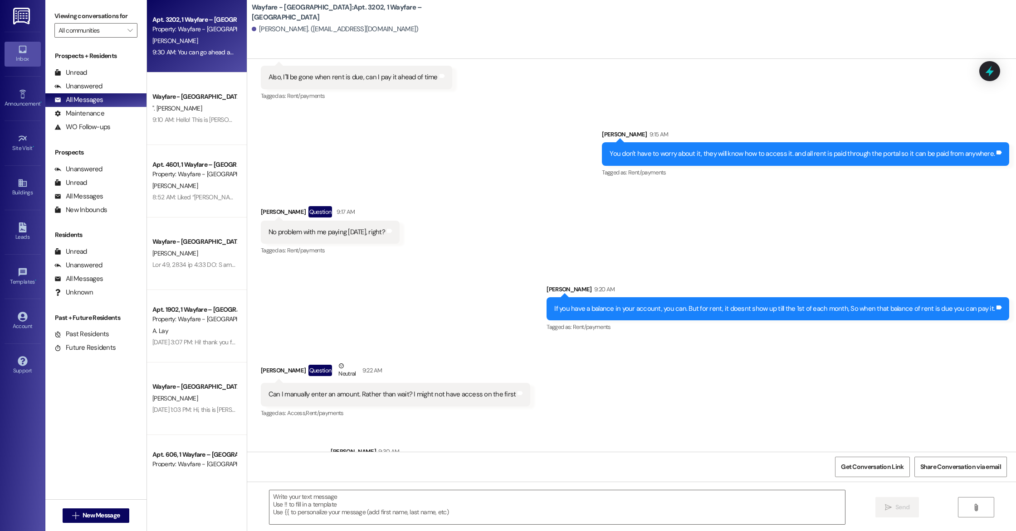
scroll to position [4407, 0]
